Goal: Transaction & Acquisition: Purchase product/service

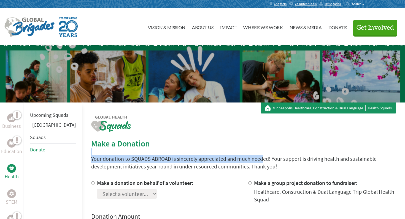
drag, startPoint x: 215, startPoint y: 162, endPoint x: 116, endPoint y: 151, distance: 98.8
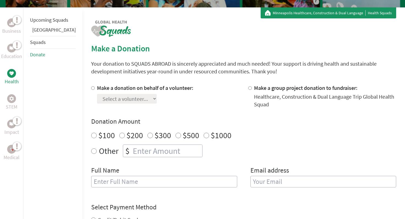
scroll to position [103, 0]
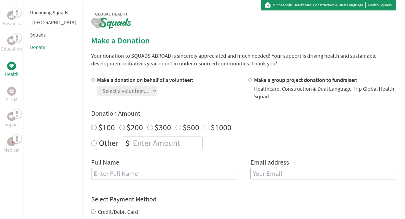
click at [248, 81] on input "Make a group project donation to fundraiser:" at bounding box center [250, 80] width 4 height 4
radio input "true"
click at [91, 82] on input "Make a donation on behalf of a volunteer:" at bounding box center [93, 80] width 4 height 4
radio input "true"
click at [132, 91] on select "Select a volunteer... [PERSON_NAME] [PERSON_NAME] [PERSON_NAME] [PERSON_NAME] […" at bounding box center [127, 91] width 60 height 10
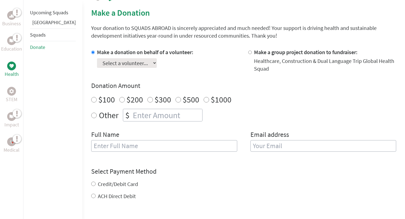
scroll to position [136, 0]
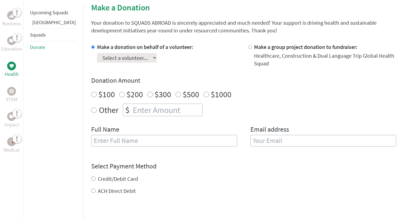
click at [248, 47] on input "Make a group project donation to fundraiser:" at bounding box center [250, 47] width 4 height 4
radio input "true"
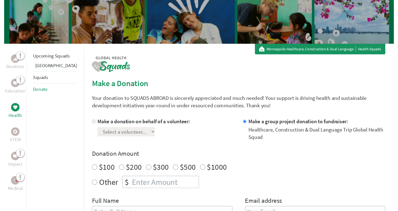
scroll to position [0, 0]
